Goal: Contribute content: Add original content to the website for others to see

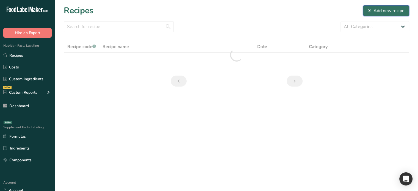
click at [373, 12] on div "Add new recipe" at bounding box center [385, 10] width 37 height 7
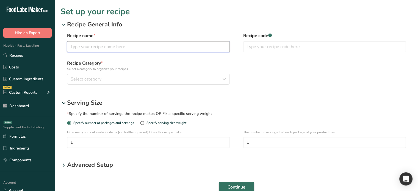
click at [114, 51] on input "text" at bounding box center [148, 46] width 163 height 11
type input "name"
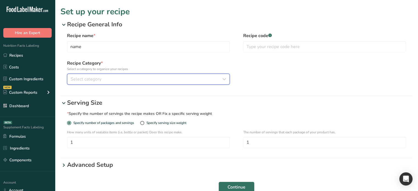
click at [113, 84] on button "Select category" at bounding box center [148, 79] width 163 height 11
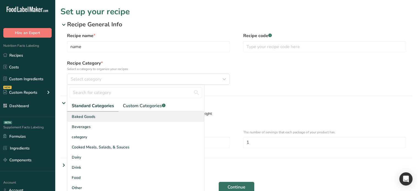
click at [93, 114] on span "Baked Goods" at bounding box center [84, 117] width 24 height 6
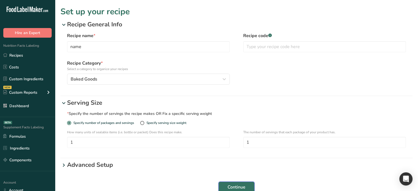
click at [231, 185] on span "Continue" at bounding box center [236, 187] width 18 height 7
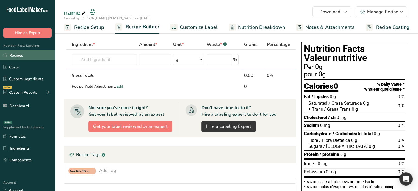
click at [18, 55] on link "Recipes" at bounding box center [27, 55] width 55 height 10
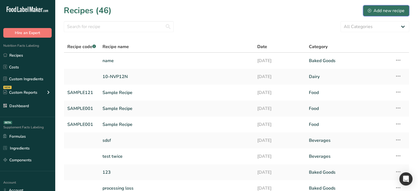
click at [376, 9] on div "Add new recipe" at bounding box center [385, 10] width 37 height 7
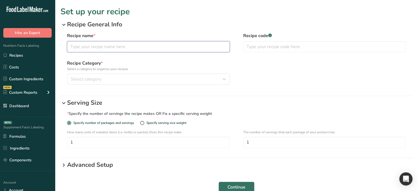
click at [96, 46] on input "text" at bounding box center [148, 46] width 163 height 11
type input "name 2"
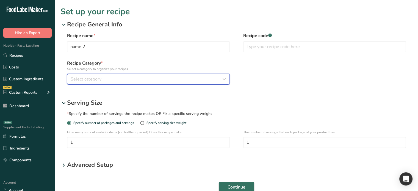
click at [85, 79] on span "Select category" at bounding box center [86, 79] width 31 height 7
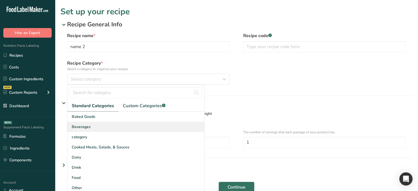
click at [95, 130] on div "Beverages" at bounding box center [135, 127] width 137 height 10
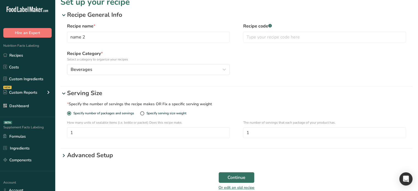
scroll to position [39, 0]
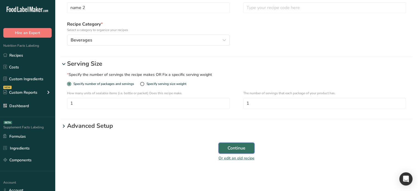
click at [242, 151] on span "Continue" at bounding box center [236, 148] width 18 height 7
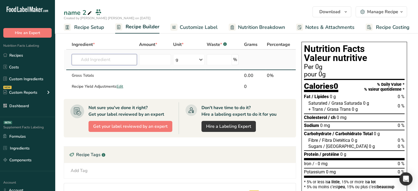
click at [79, 57] on input "text" at bounding box center [104, 59] width 65 height 11
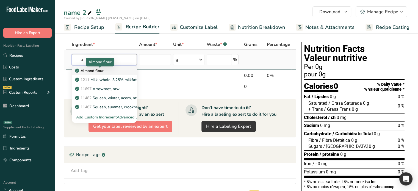
type input "a"
click at [94, 68] on p "Almond flour" at bounding box center [89, 71] width 27 height 6
type input "Almond flour"
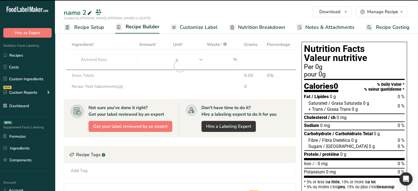
type input "0"
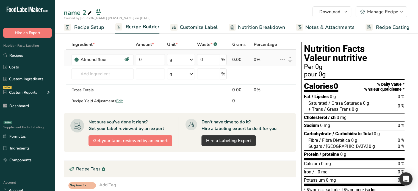
click at [283, 59] on icon at bounding box center [282, 60] width 7 height 10
click at [270, 70] on span "Info" at bounding box center [267, 71] width 7 height 6
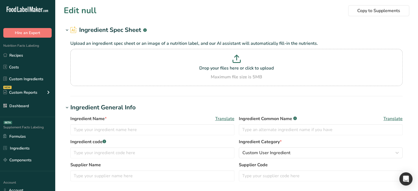
type input "Almond flour"
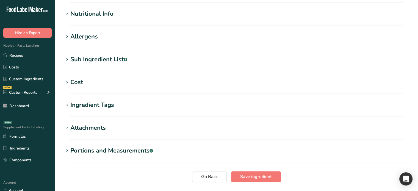
click at [99, 109] on div "Ingredient Tags" at bounding box center [92, 104] width 44 height 9
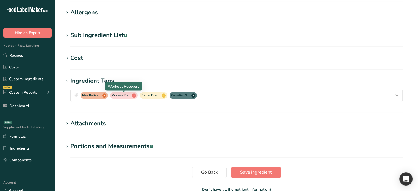
scroll to position [220, 0]
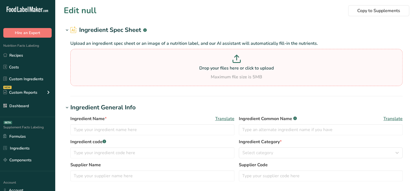
type input "Almond flour"
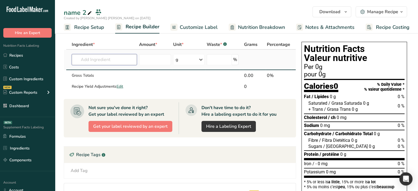
click at [113, 60] on input "text" at bounding box center [104, 59] width 65 height 11
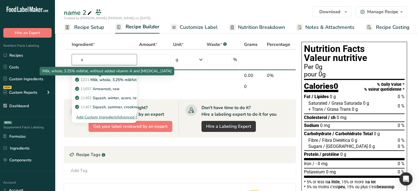
type input "a"
click at [106, 68] on div "Milk, whole, 3.25% milkfat, without added vitamin A and [MEDICAL_DATA]" at bounding box center [107, 71] width 135 height 9
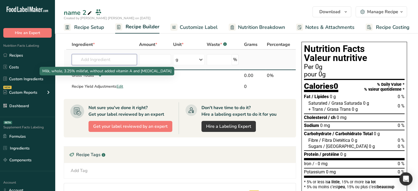
click at [108, 58] on input "text" at bounding box center [104, 59] width 65 height 11
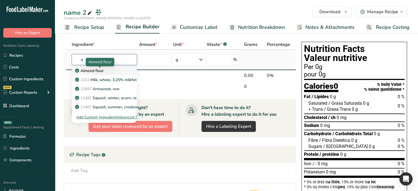
type input "a"
click at [100, 70] on p "Almond flour" at bounding box center [89, 71] width 27 height 6
type input "Almond flour"
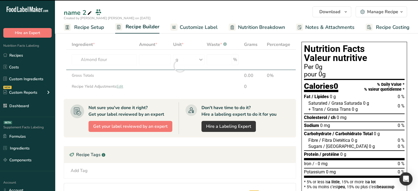
type input "0"
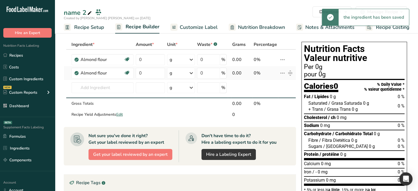
click at [279, 73] on td "i Info Delete" at bounding box center [287, 73] width 18 height 14
click at [282, 76] on icon at bounding box center [282, 73] width 7 height 10
click at [271, 101] on span "Delete" at bounding box center [270, 99] width 12 height 6
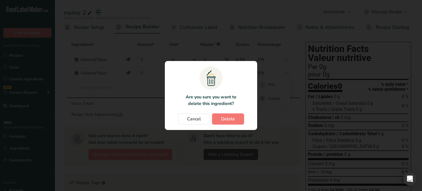
click at [230, 120] on span "Delete" at bounding box center [228, 119] width 14 height 7
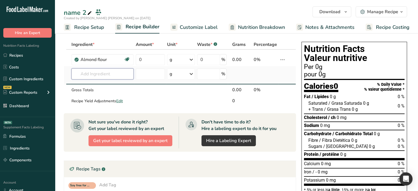
click at [85, 75] on input "text" at bounding box center [102, 73] width 62 height 11
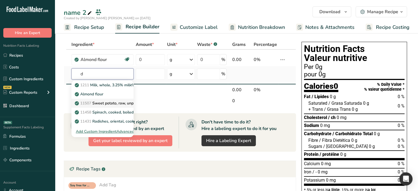
type input "d"
click at [102, 103] on p "11507 Sweet potato, raw, unprepared (Includes foods for USDA's Food Distributio…" at bounding box center [160, 103] width 169 height 6
type input "Sweet potato, raw, unprepared (Includes foods for USDA's Food Distribution Prog…"
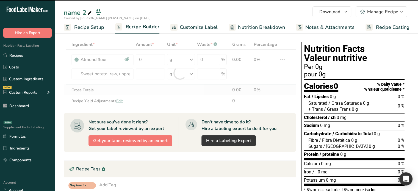
type input "0"
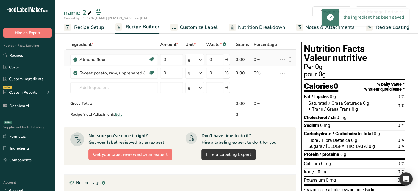
click at [282, 59] on icon at bounding box center [282, 60] width 7 height 10
click at [270, 81] on div "Delete" at bounding box center [268, 84] width 26 height 7
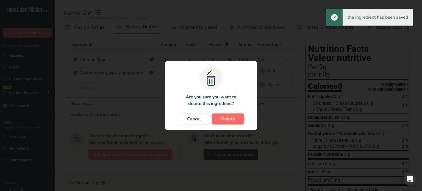
click at [223, 116] on span "Delete" at bounding box center [228, 119] width 14 height 7
